Goal: Complete application form: Complete application form

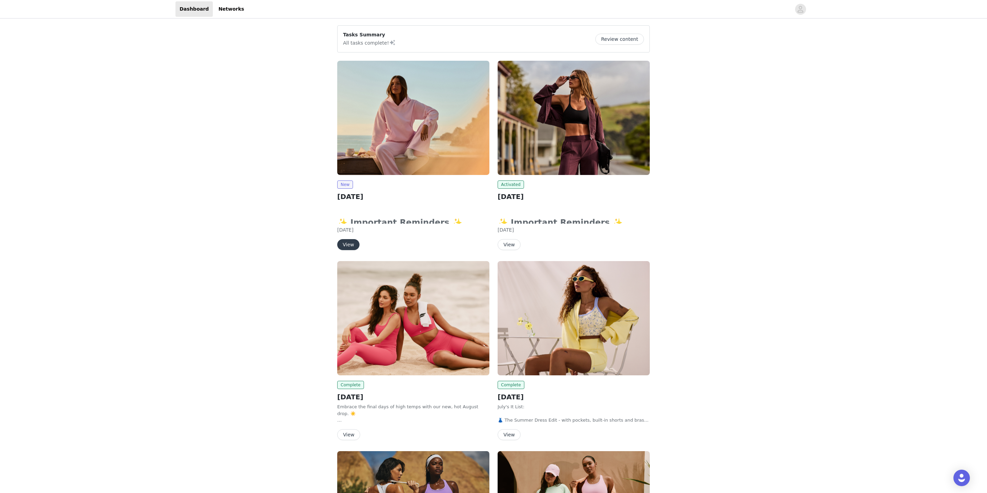
click at [350, 243] on button "View" at bounding box center [348, 244] width 22 height 11
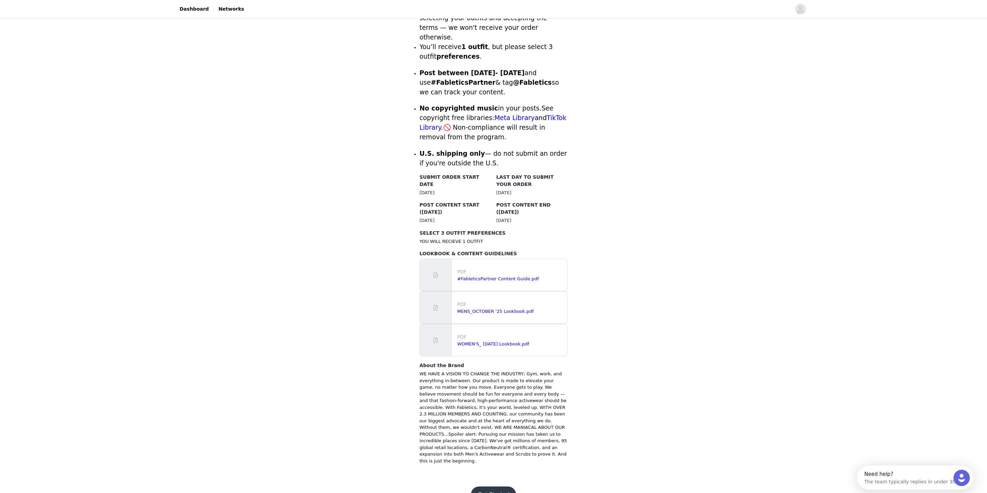
scroll to position [221, 0]
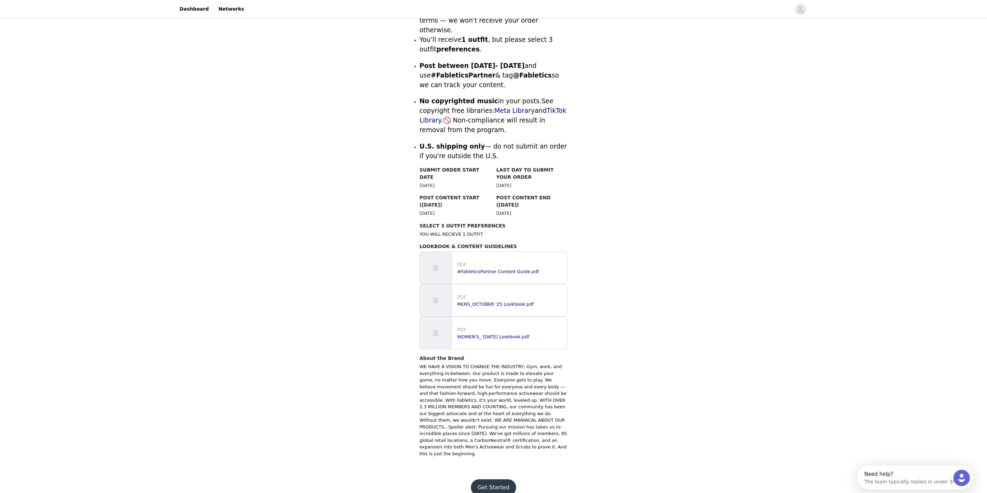
click at [487, 479] on button "Get Started" at bounding box center [494, 487] width 46 height 16
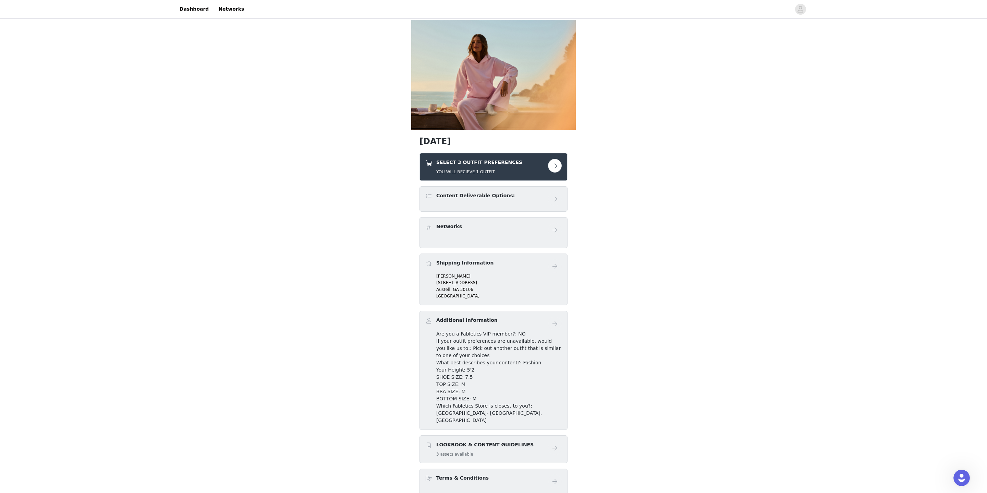
click at [554, 168] on button "button" at bounding box center [555, 166] width 14 height 14
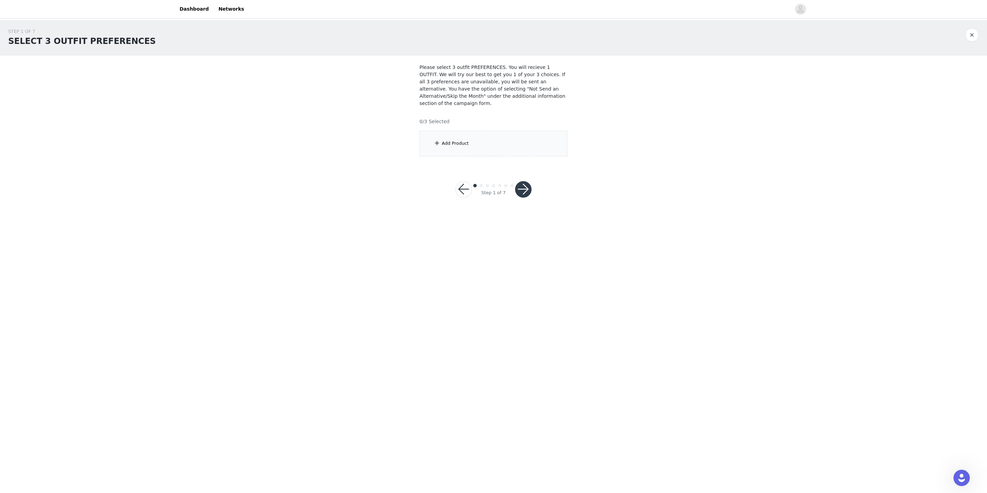
click at [463, 138] on div "Add Product" at bounding box center [494, 144] width 148 height 26
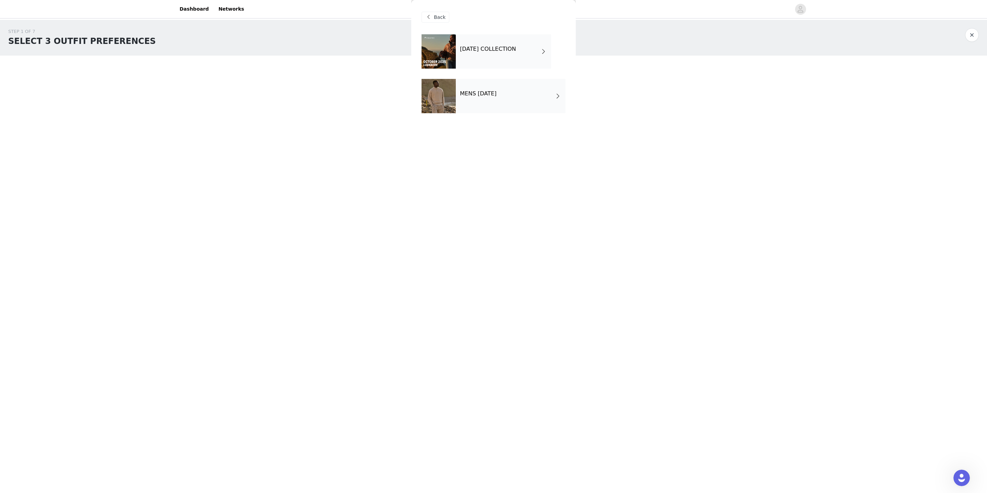
click at [516, 52] on h4 "[DATE] COLLECTION" at bounding box center [488, 49] width 56 height 6
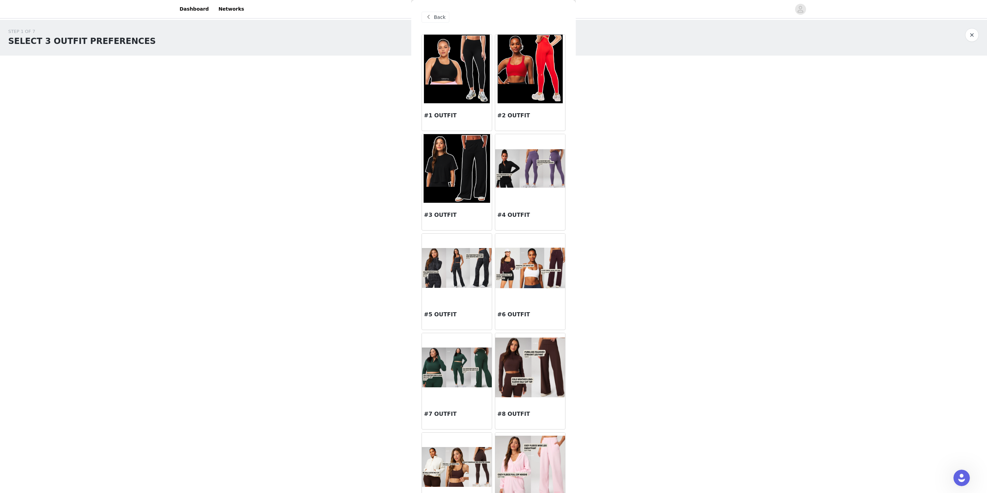
scroll to position [4, 0]
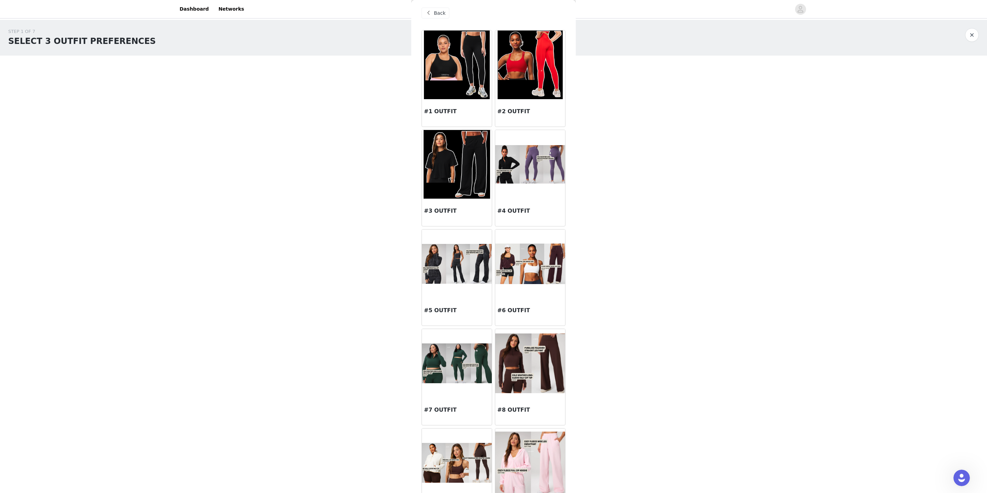
click at [463, 173] on img at bounding box center [457, 164] width 67 height 69
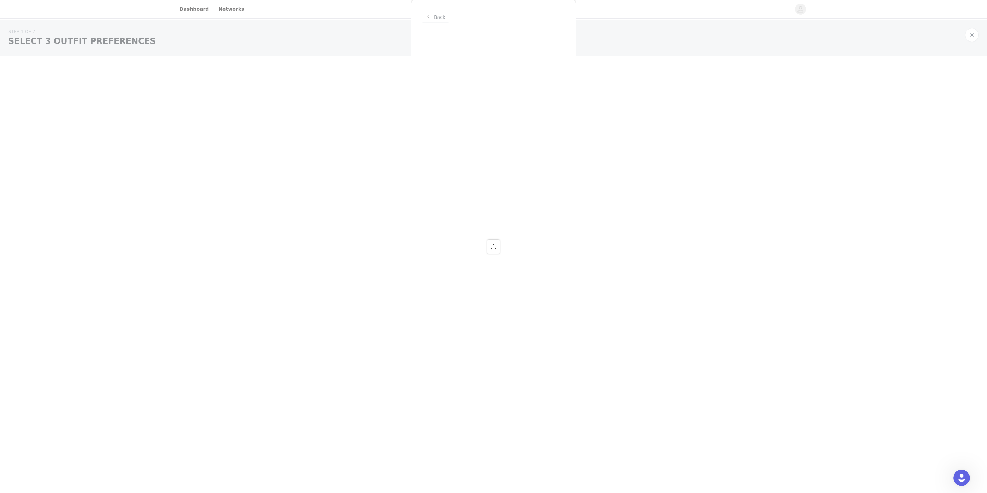
scroll to position [0, 0]
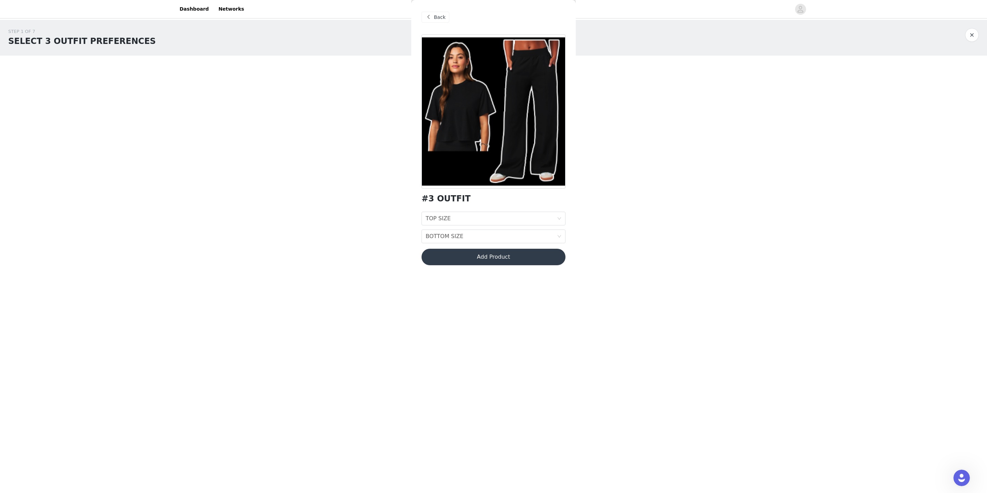
click at [436, 15] on span "Back" at bounding box center [440, 17] width 12 height 7
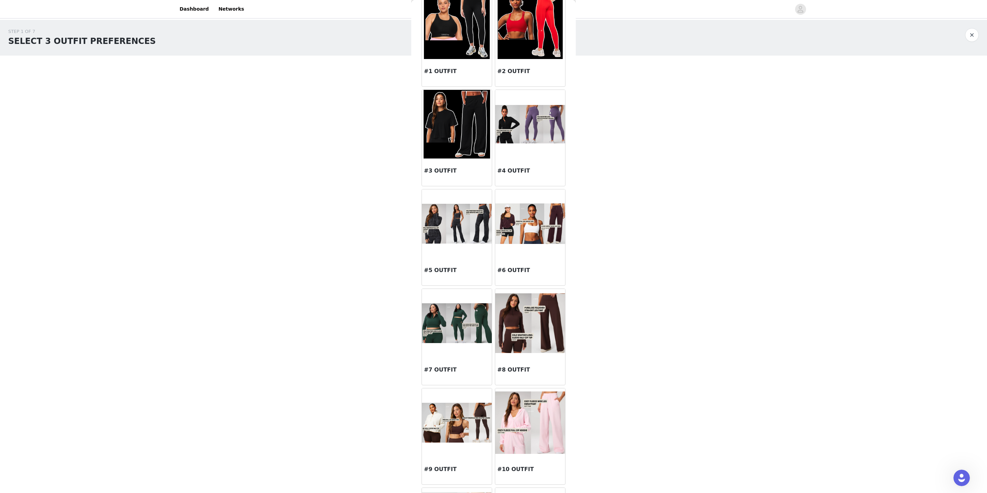
scroll to position [69, 0]
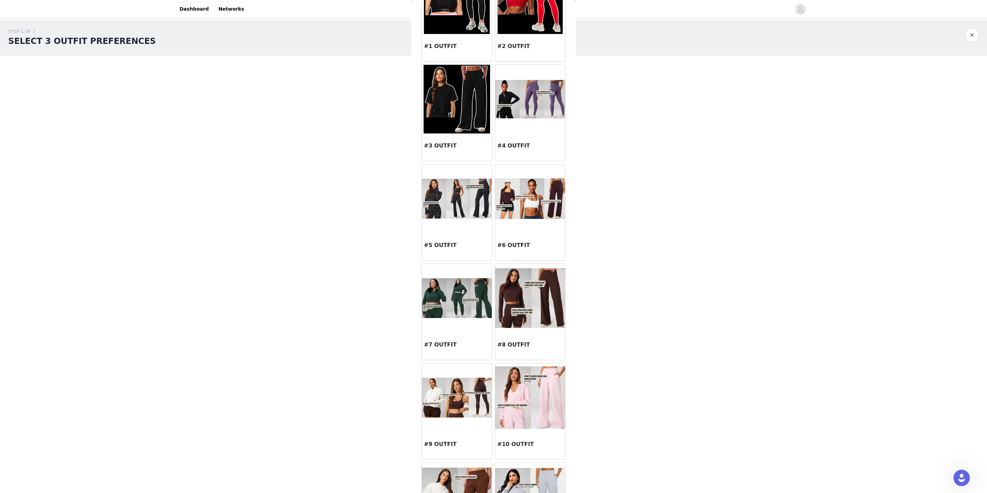
click at [540, 195] on img at bounding box center [530, 198] width 70 height 40
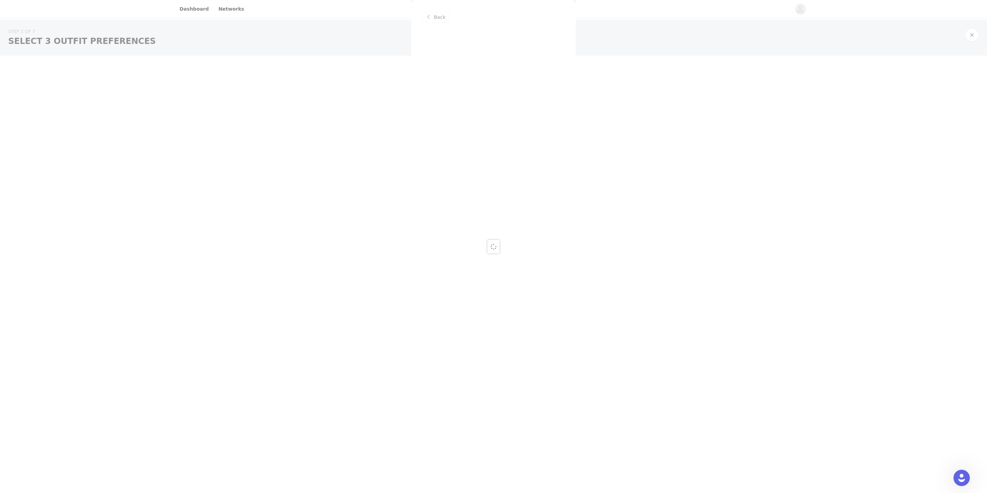
scroll to position [0, 0]
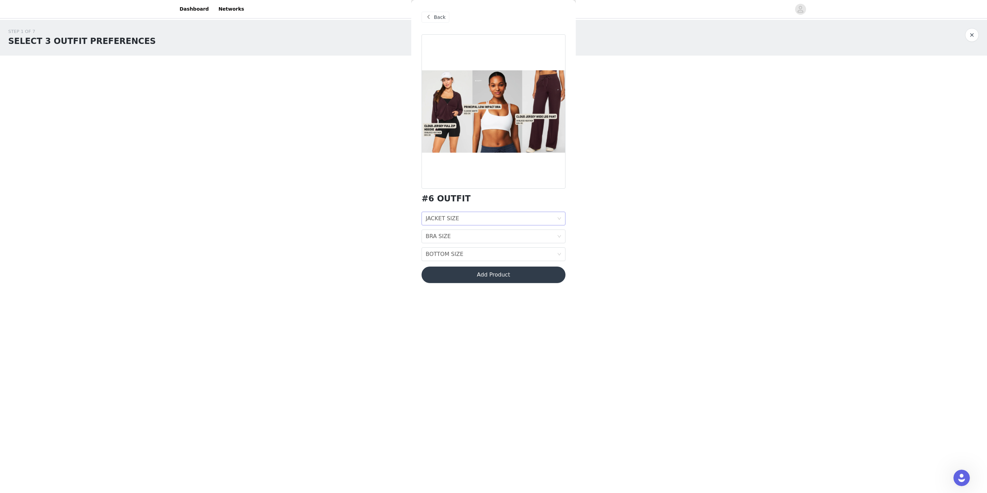
click at [480, 218] on div "JACKET SIZE JACKET SIZE" at bounding box center [491, 218] width 131 height 13
click at [469, 251] on li "M" at bounding box center [494, 255] width 144 height 11
click at [477, 239] on div "BRA SIZE BRA SIZE" at bounding box center [491, 236] width 131 height 13
click at [464, 275] on div "M" at bounding box center [494, 273] width 136 height 8
click at [486, 251] on div "BOTTOM SIZE BOTTOM SIZE" at bounding box center [491, 254] width 131 height 13
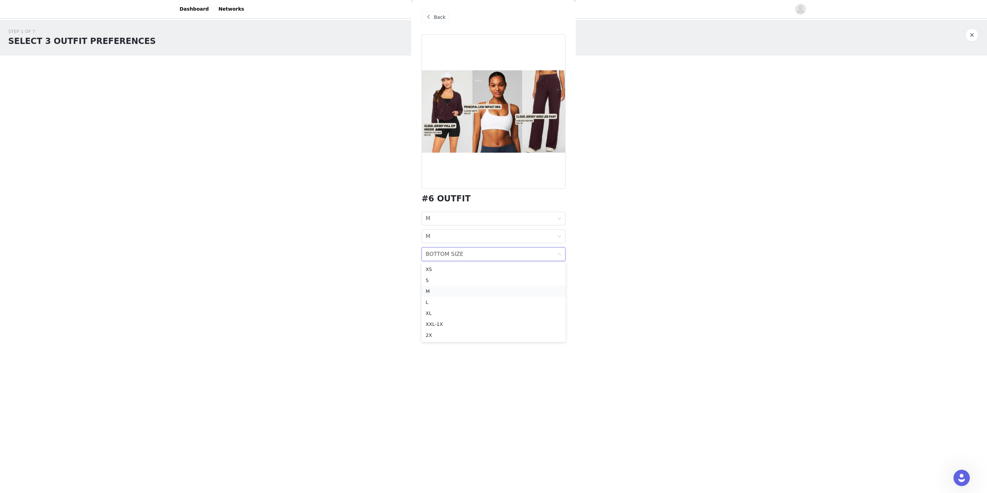
click at [469, 293] on div "M" at bounding box center [494, 291] width 136 height 8
click at [507, 275] on button "Add Product" at bounding box center [494, 274] width 144 height 16
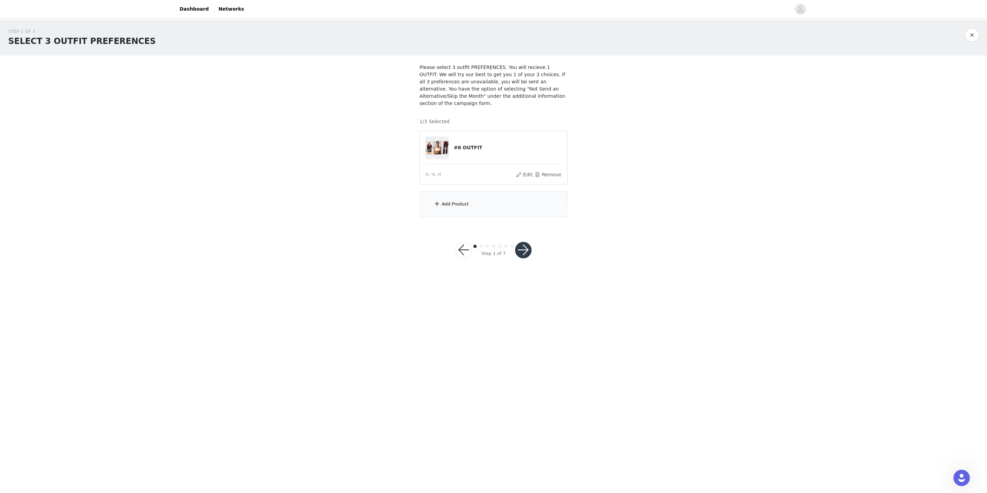
click at [448, 203] on div "Add Product" at bounding box center [455, 204] width 27 height 7
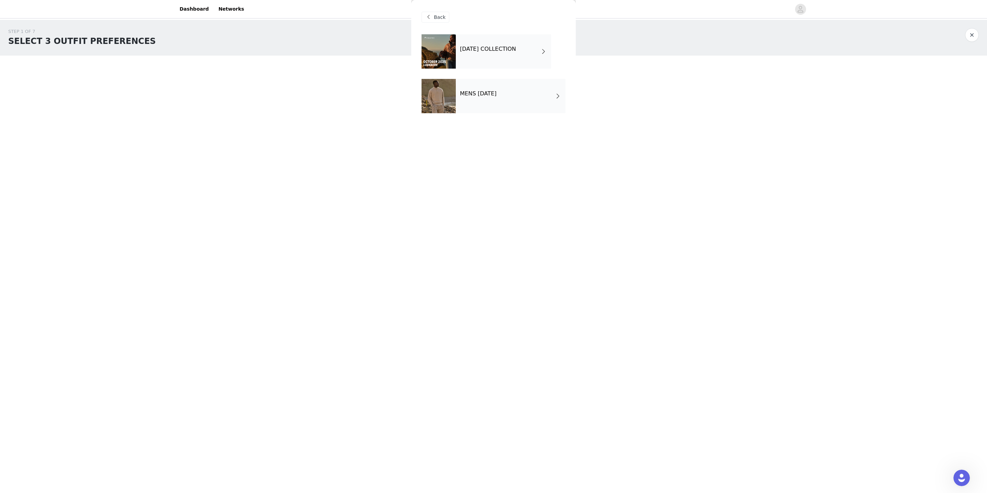
click at [538, 43] on div "[DATE] COLLECTION" at bounding box center [503, 51] width 95 height 34
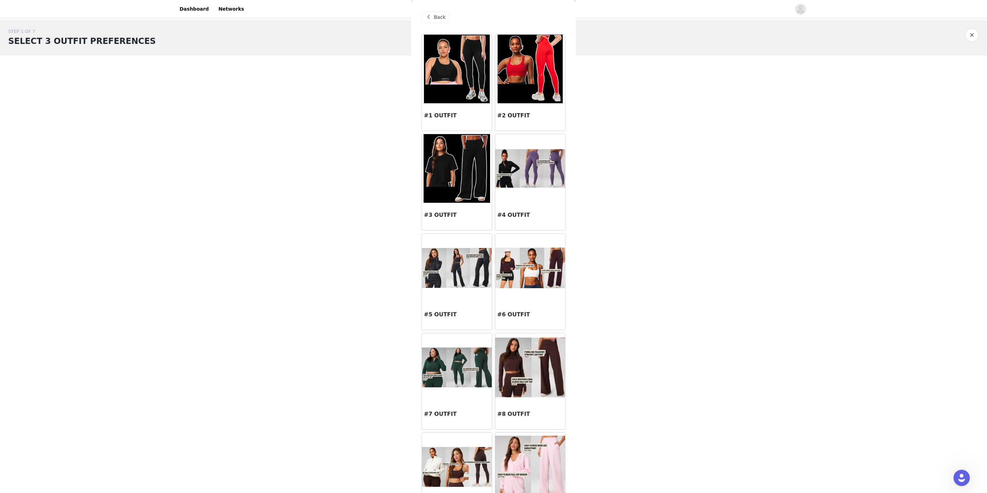
click at [449, 274] on img at bounding box center [457, 268] width 70 height 40
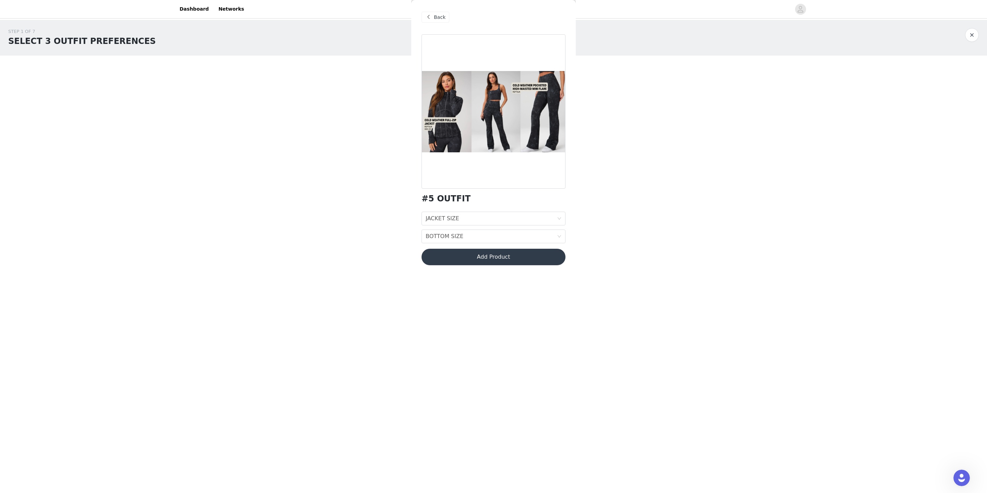
click at [432, 12] on div "Back" at bounding box center [436, 17] width 28 height 11
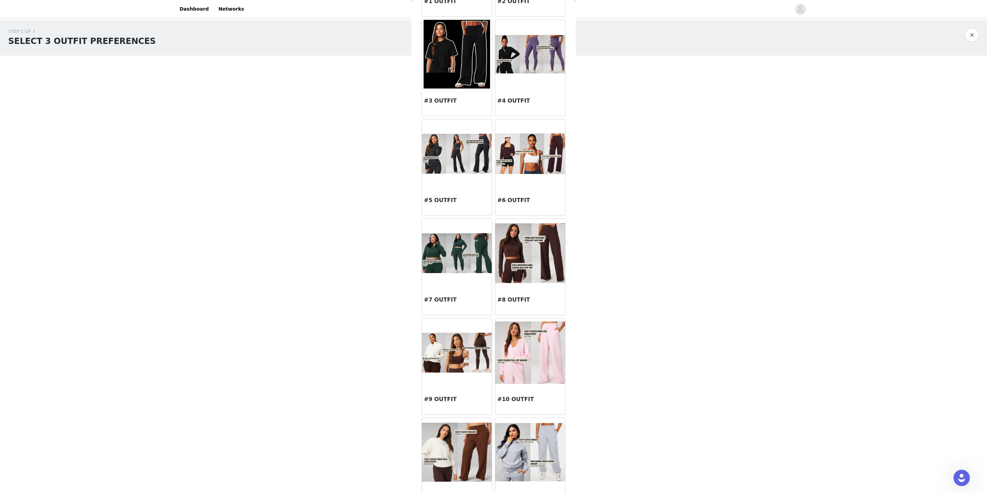
scroll to position [116, 0]
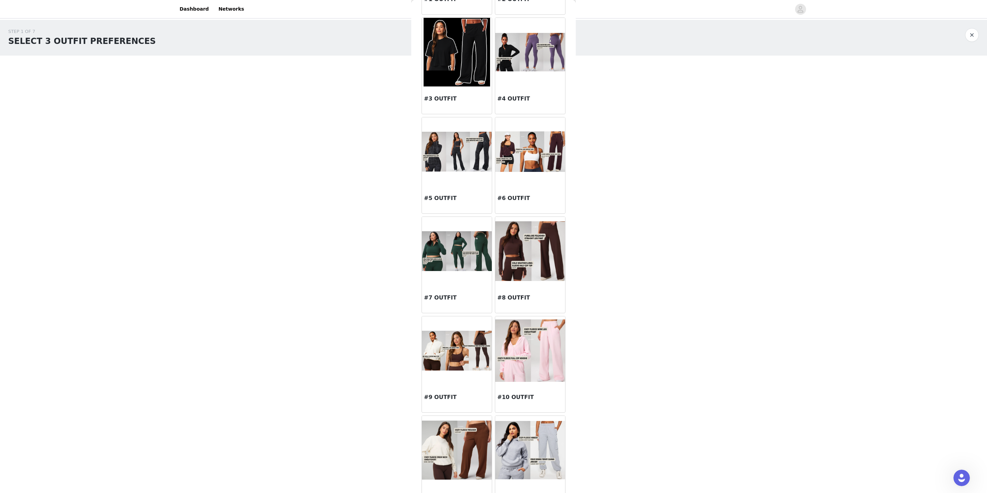
click at [539, 260] on img at bounding box center [530, 251] width 70 height 60
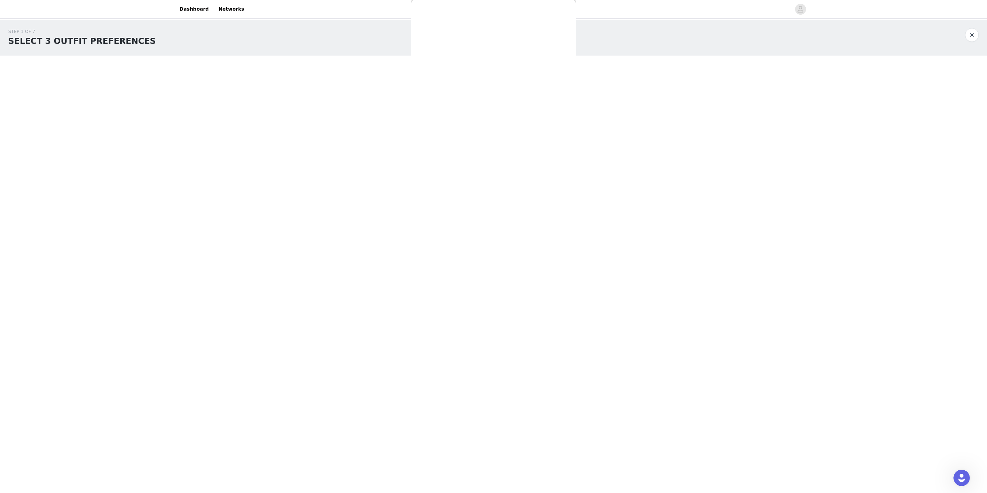
scroll to position [0, 0]
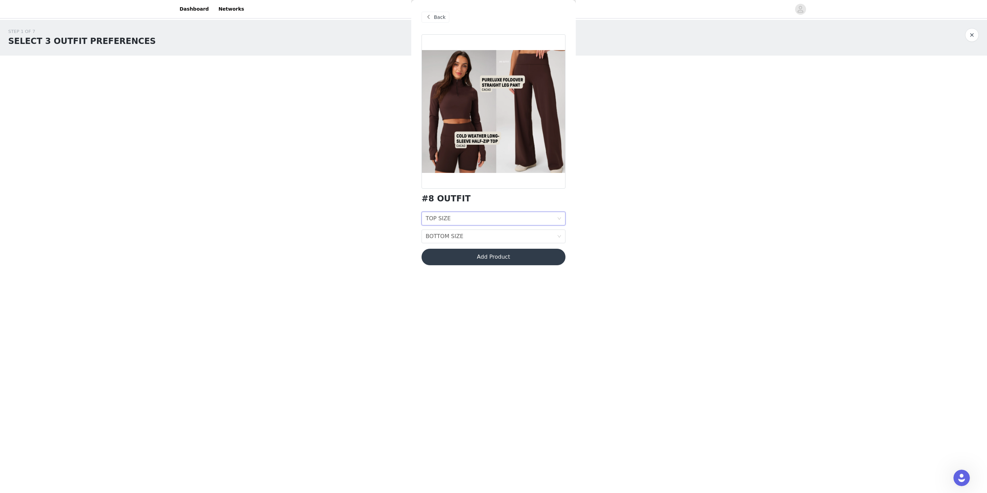
click at [458, 222] on div "TOP SIZE TOP SIZE" at bounding box center [491, 218] width 131 height 13
click at [456, 258] on div "M" at bounding box center [494, 256] width 136 height 8
click at [464, 241] on div "BOTTOM SIZE BOTTOM SIZE" at bounding box center [491, 236] width 131 height 13
click at [459, 275] on div "M" at bounding box center [494, 273] width 136 height 8
click at [502, 257] on button "Add Product" at bounding box center [494, 257] width 144 height 16
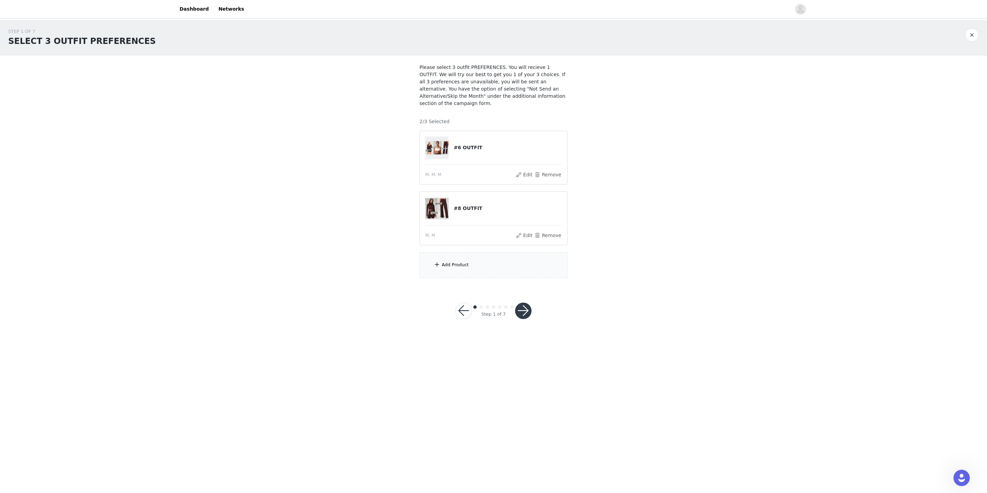
drag, startPoint x: 456, startPoint y: 263, endPoint x: 449, endPoint y: 262, distance: 7.6
click at [456, 263] on div "Add Product" at bounding box center [455, 264] width 27 height 7
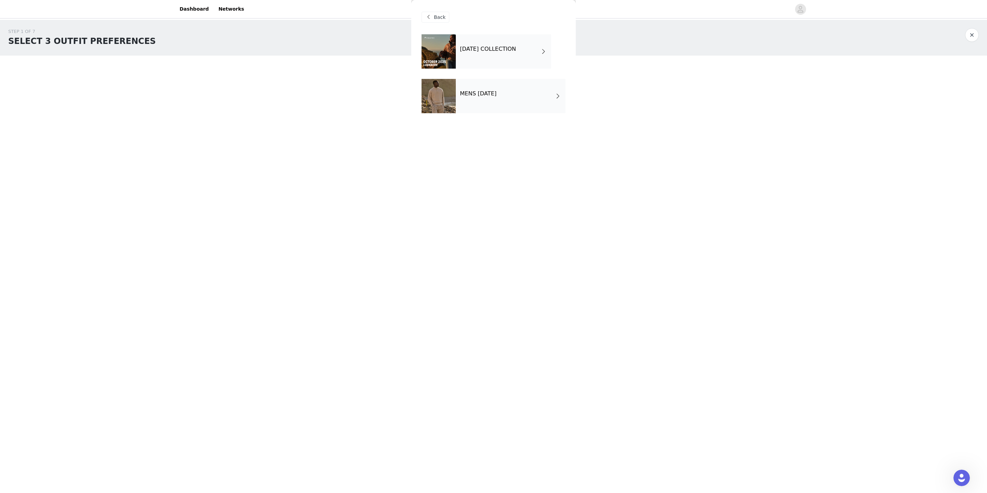
click at [456, 47] on div "[DATE] COLLECTION" at bounding box center [503, 51] width 95 height 34
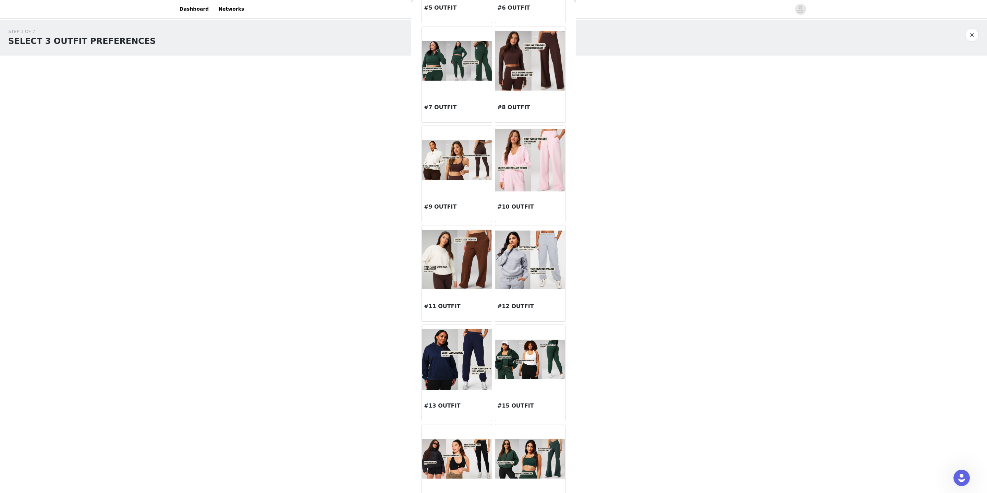
scroll to position [307, 0]
click at [525, 347] on img at bounding box center [530, 358] width 70 height 39
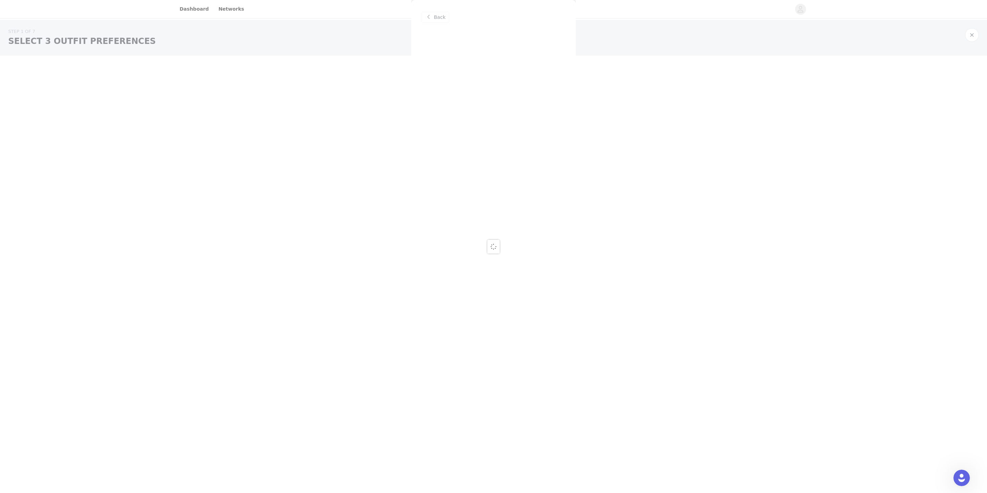
scroll to position [0, 0]
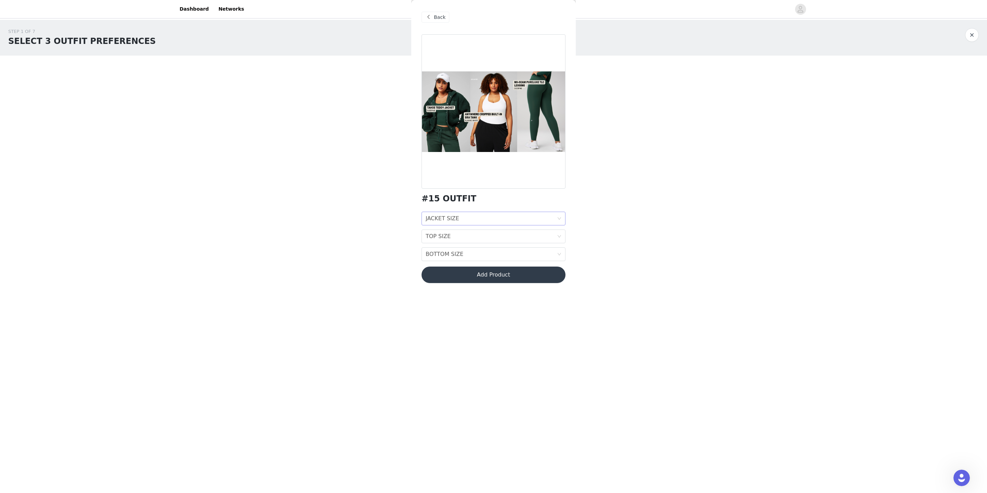
click at [501, 217] on div "JACKET SIZE JACKET SIZE" at bounding box center [491, 218] width 131 height 13
click at [478, 266] on div "M" at bounding box center [494, 267] width 136 height 8
click at [461, 240] on div "TOP SIZE TOP SIZE" at bounding box center [491, 236] width 131 height 13
drag, startPoint x: 454, startPoint y: 281, endPoint x: 464, endPoint y: 273, distance: 13.4
click at [454, 281] on div "M" at bounding box center [494, 284] width 136 height 8
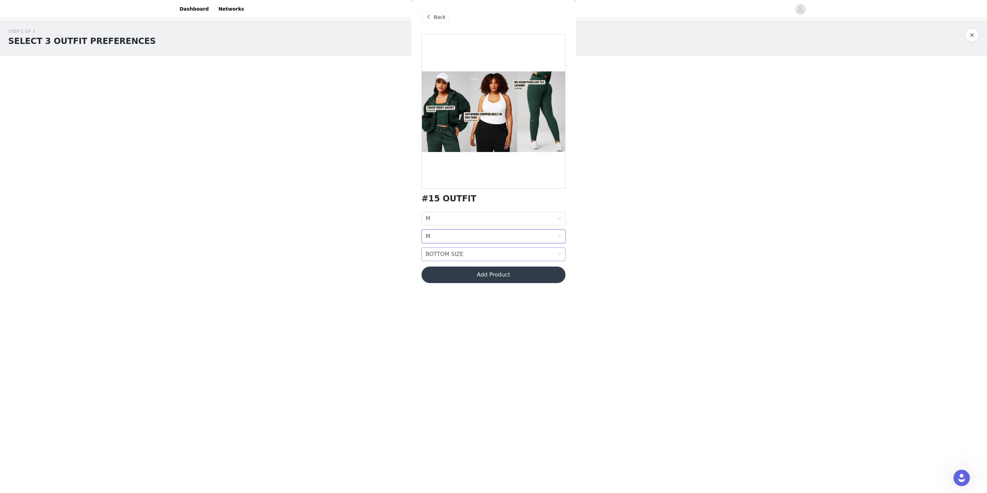
click at [480, 256] on div "BOTTOM SIZE BOTTOM SIZE" at bounding box center [491, 254] width 131 height 13
click at [450, 303] on div "M" at bounding box center [494, 302] width 136 height 8
click at [500, 276] on button "Add Product" at bounding box center [494, 274] width 144 height 16
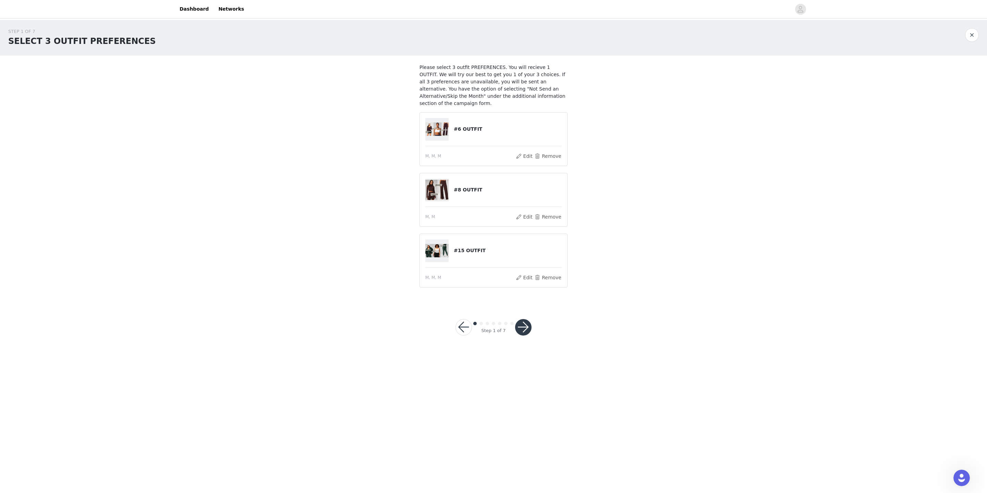
click at [526, 330] on button "button" at bounding box center [523, 327] width 16 height 16
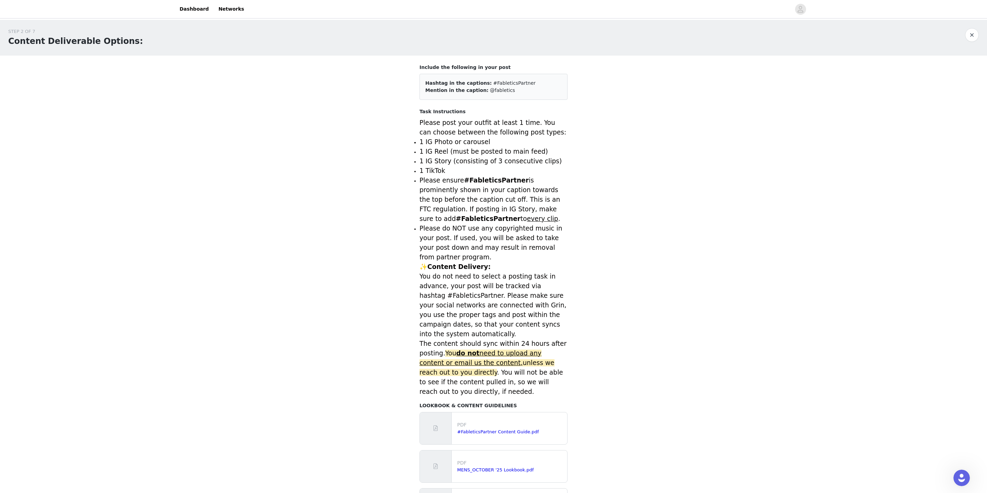
scroll to position [92, 0]
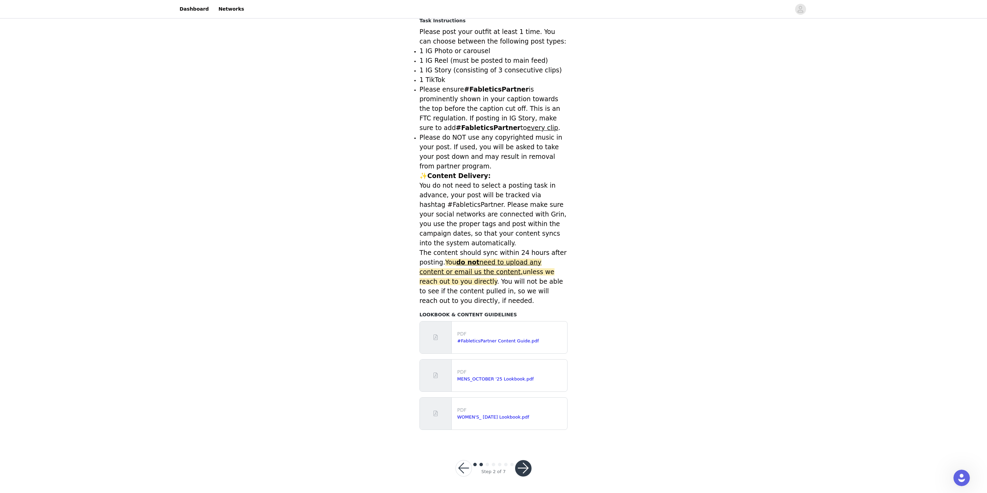
click at [525, 471] on button "button" at bounding box center [523, 468] width 16 height 16
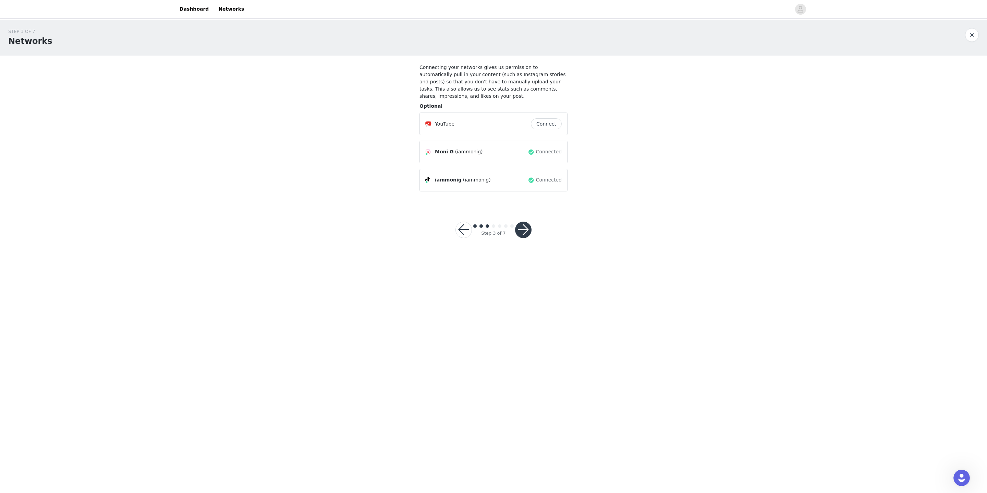
click at [526, 231] on button "button" at bounding box center [523, 229] width 16 height 16
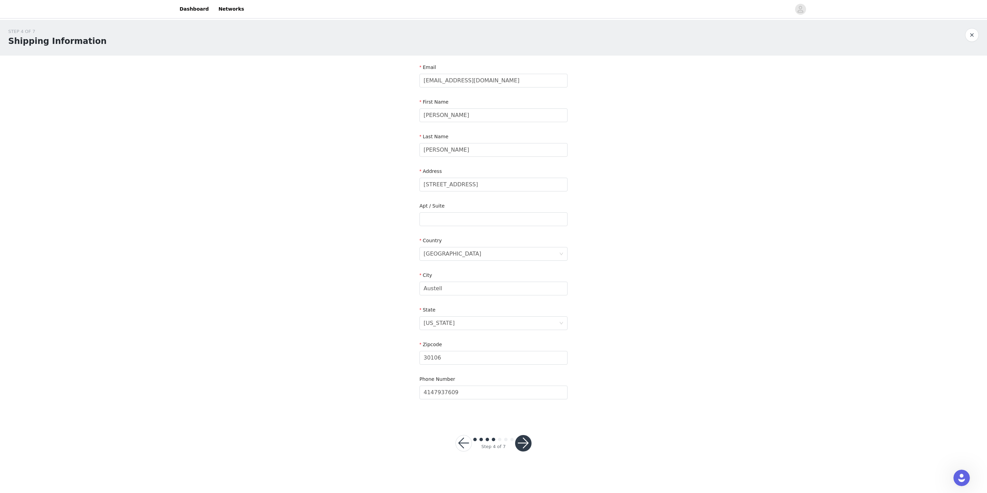
click at [528, 446] on button "button" at bounding box center [523, 443] width 16 height 16
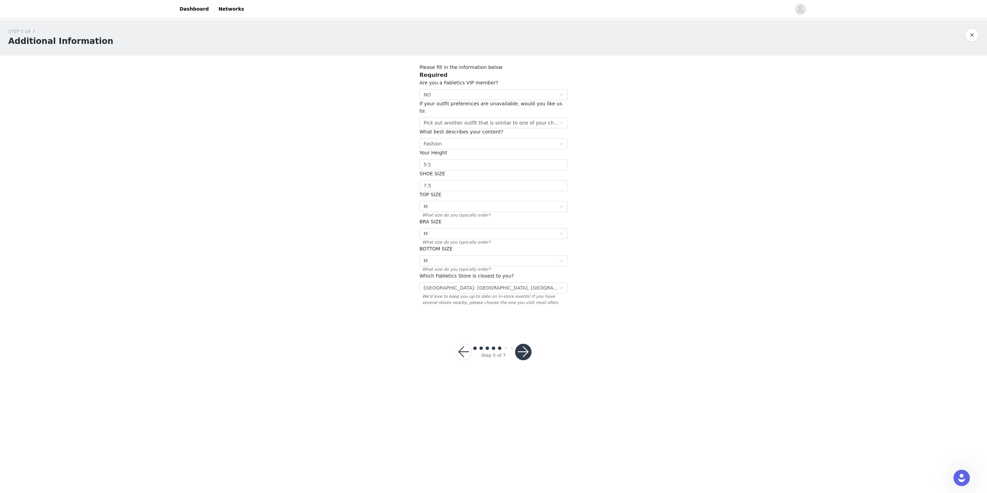
click at [521, 345] on button "button" at bounding box center [523, 351] width 16 height 16
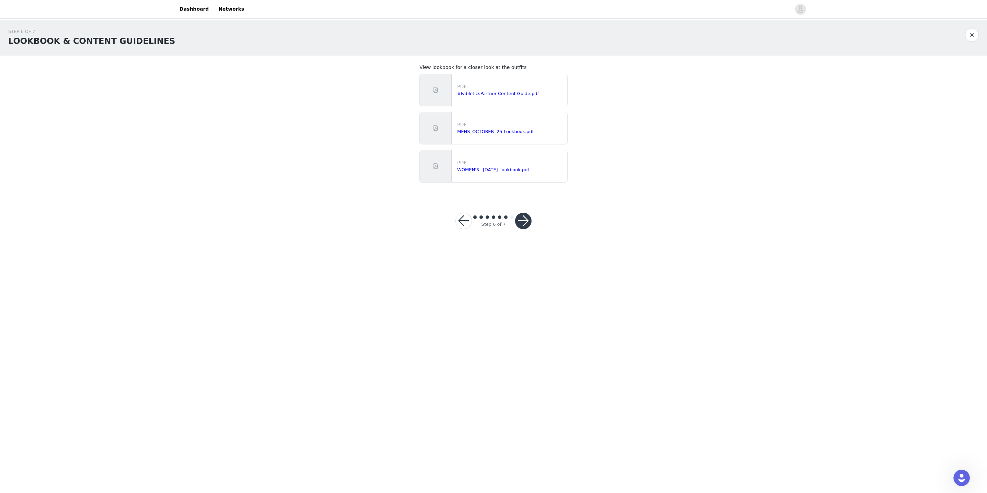
click at [524, 222] on button "button" at bounding box center [523, 221] width 16 height 16
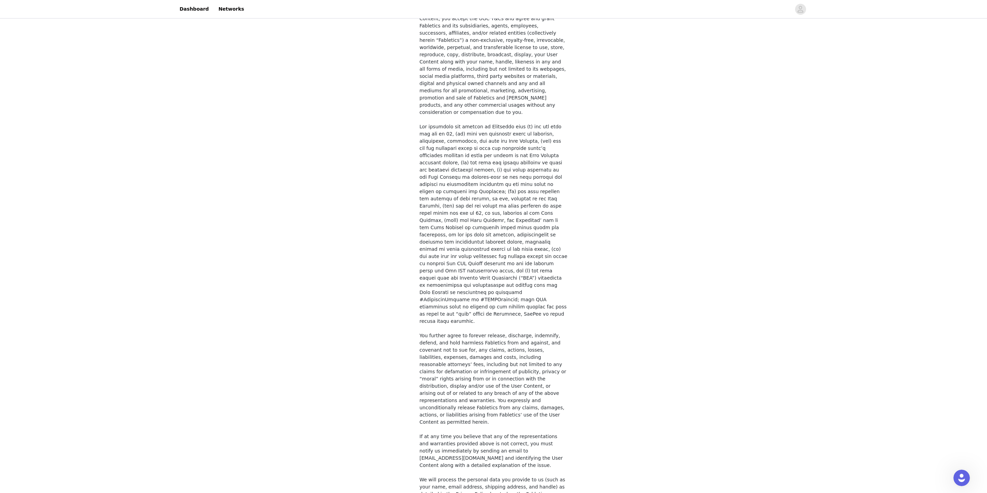
scroll to position [284, 0]
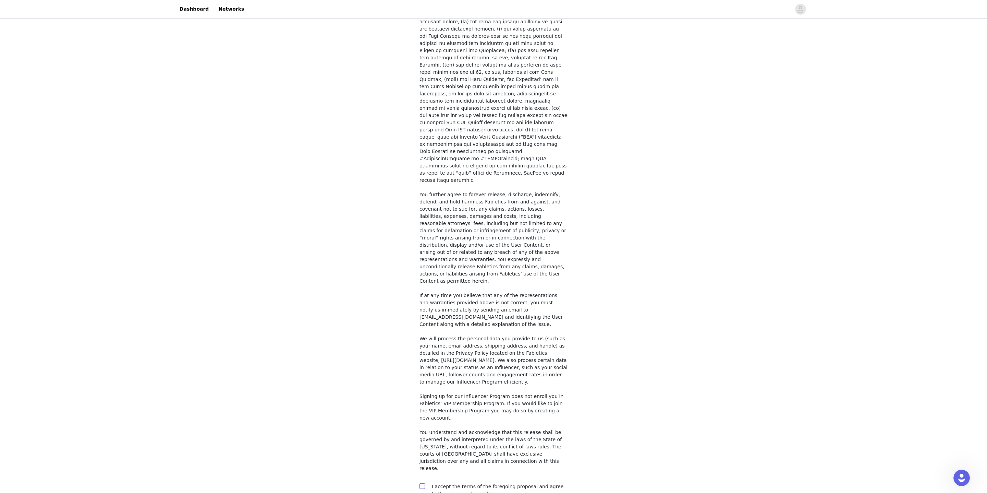
click at [423, 483] on span at bounding box center [422, 485] width 5 height 5
click at [423, 483] on input "checkbox" at bounding box center [422, 485] width 5 height 5
checkbox input "true"
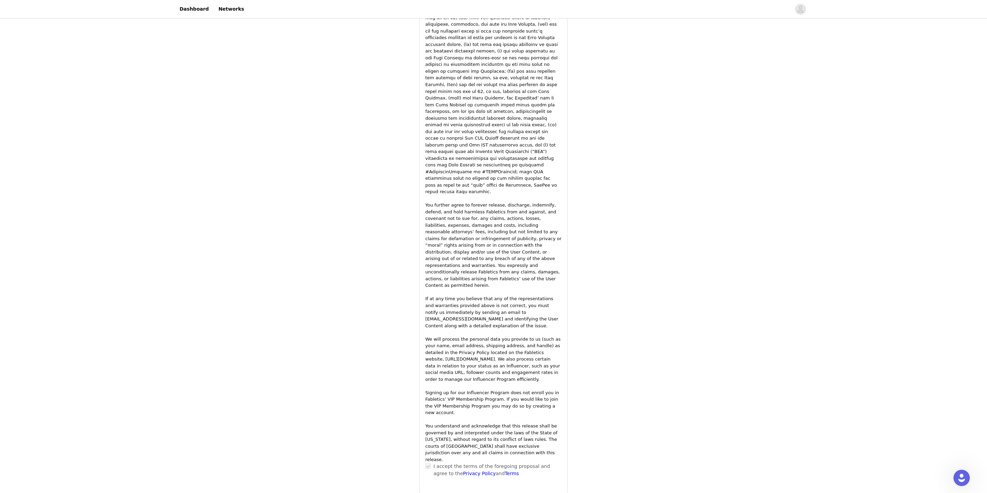
scroll to position [780, 0]
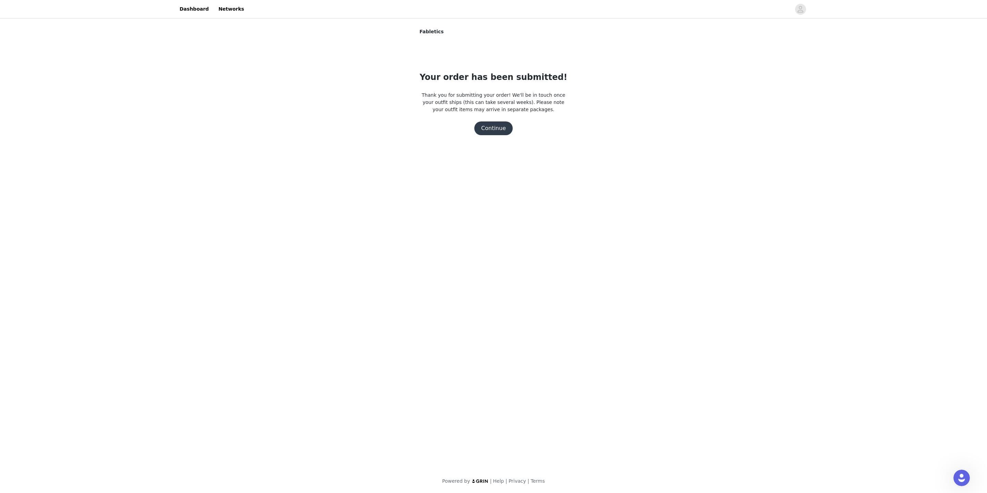
click at [496, 128] on button "Continue" at bounding box center [493, 128] width 38 height 14
